Goal: Information Seeking & Learning: Learn about a topic

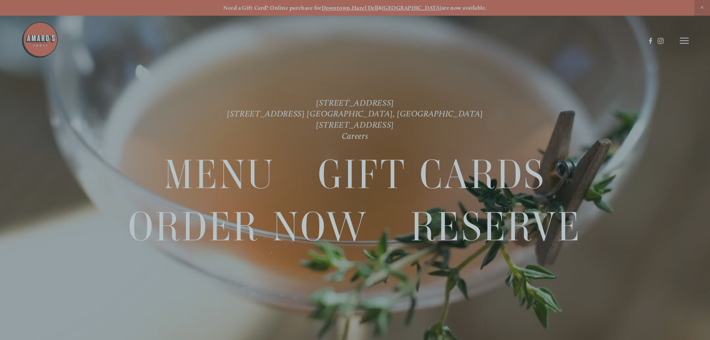
scroll to position [16, 0]
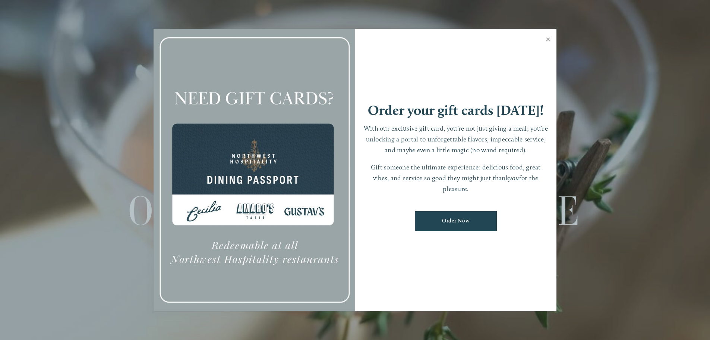
click at [549, 40] on link "Close" at bounding box center [548, 40] width 15 height 21
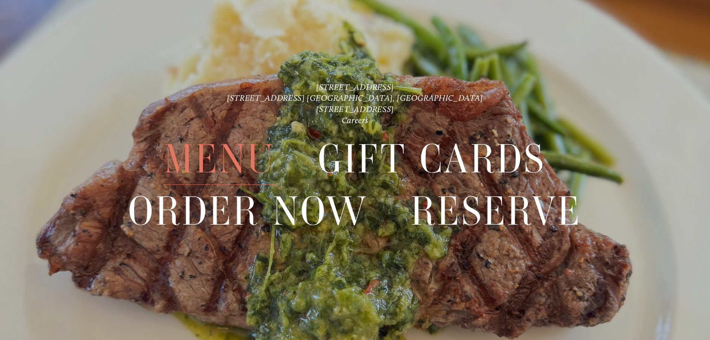
click at [236, 163] on span "Menu" at bounding box center [219, 158] width 111 height 51
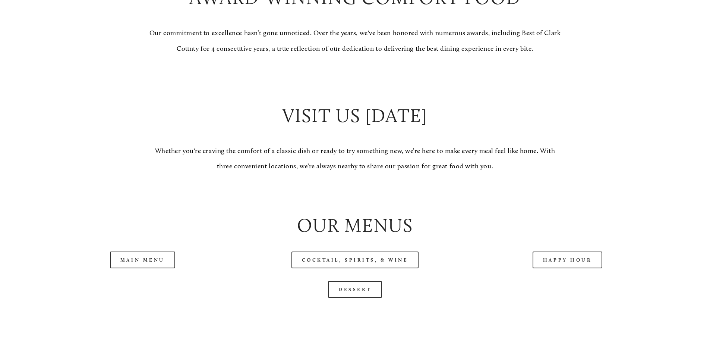
scroll to position [820, 0]
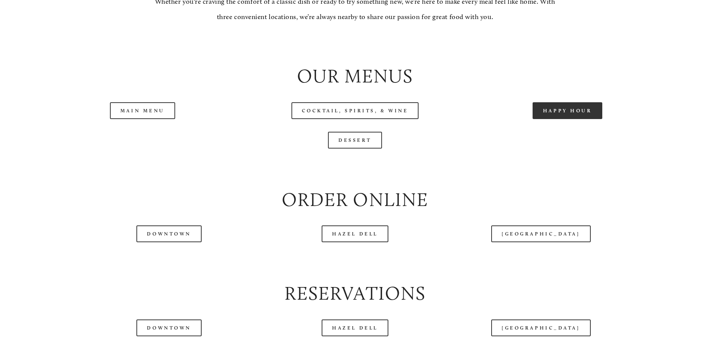
click at [579, 119] on link "Happy Hour" at bounding box center [568, 110] width 70 height 17
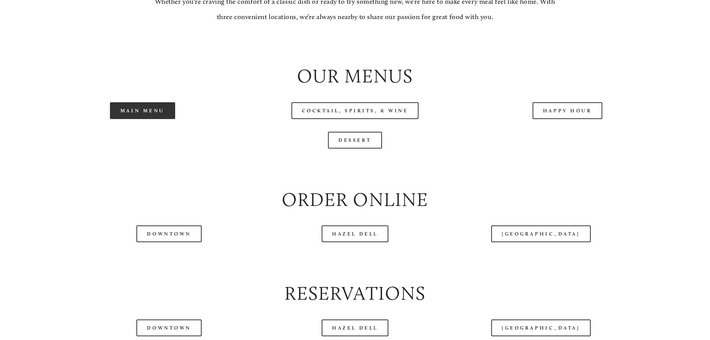
click at [128, 119] on link "Main Menu" at bounding box center [142, 110] width 65 height 17
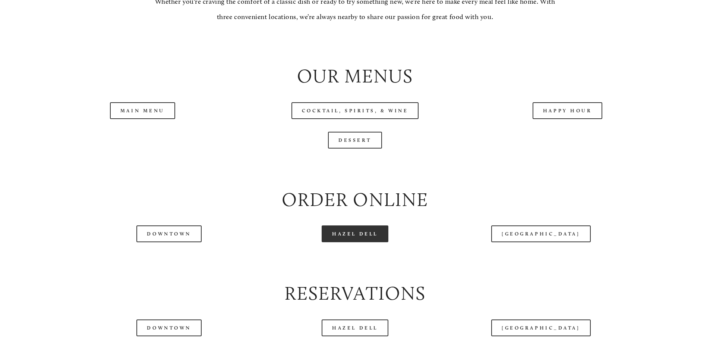
scroll to position [969, 0]
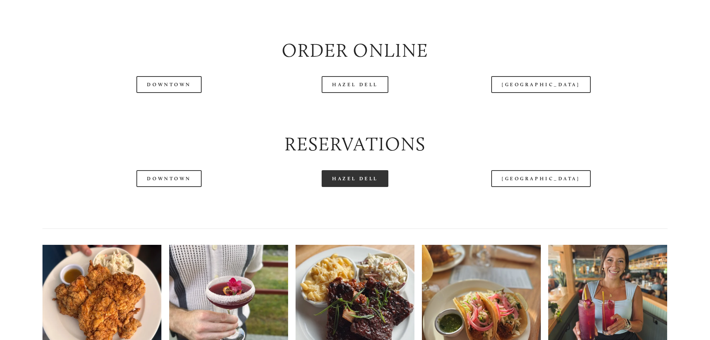
click at [352, 187] on link "Hazel Dell" at bounding box center [355, 178] width 67 height 17
